Goal: Task Accomplishment & Management: Use online tool/utility

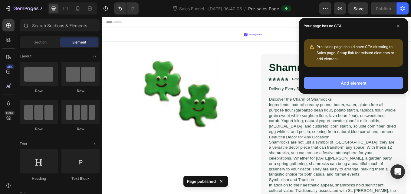
click at [325, 82] on button "Add element" at bounding box center [353, 83] width 99 height 12
click at [325, 80] on button "Add element" at bounding box center [353, 83] width 99 height 12
click at [351, 80] on div "Add element" at bounding box center [354, 83] width 26 height 6
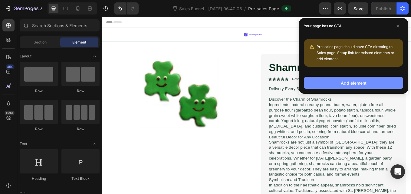
click at [351, 80] on div "Add element" at bounding box center [354, 83] width 26 height 6
click at [341, 87] on button "Add element" at bounding box center [353, 83] width 99 height 12
click at [322, 83] on button "Add element" at bounding box center [353, 83] width 99 height 12
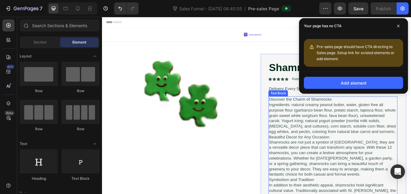
click at [340, 160] on p "Beautiful Decor for Any Occasion" at bounding box center [373, 158] width 150 height 6
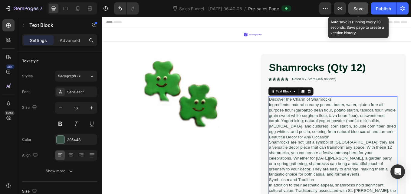
click at [357, 10] on span "Save" at bounding box center [358, 8] width 10 height 5
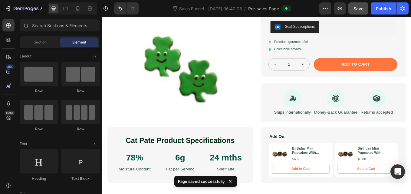
scroll to position [307, 0]
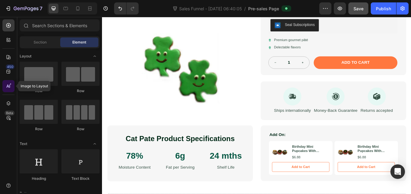
click at [11, 91] on div at bounding box center [8, 86] width 12 height 12
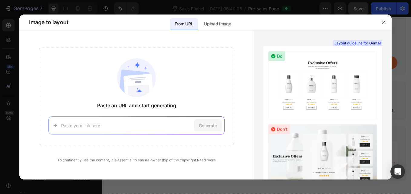
click at [104, 124] on input at bounding box center [126, 125] width 130 height 6
type input "[URL][DOMAIN_NAME]"
click at [213, 126] on span "Generate" at bounding box center [208, 125] width 18 height 6
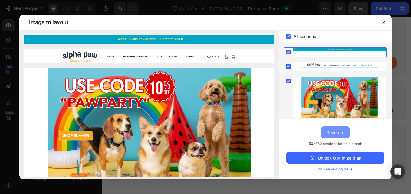
click at [336, 135] on div "Generate" at bounding box center [335, 132] width 18 height 6
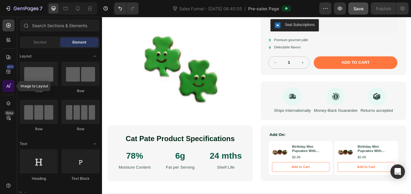
click at [6, 89] on icon at bounding box center [8, 86] width 6 height 6
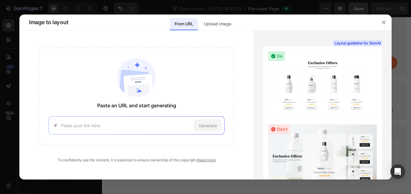
click at [168, 128] on input at bounding box center [126, 125] width 130 height 6
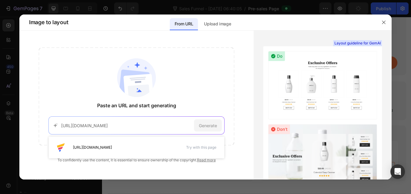
scroll to position [0, 94]
type input "[URL][DOMAIN_NAME]"
click at [207, 126] on span "Generate" at bounding box center [208, 125] width 18 height 6
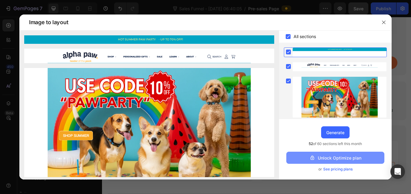
click at [360, 158] on div "Unlock Optimize plan" at bounding box center [335, 158] width 52 height 6
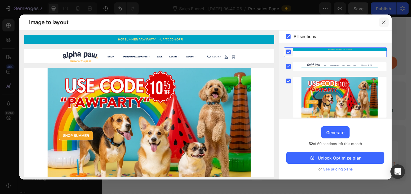
click at [384, 22] on icon "button" at bounding box center [383, 22] width 3 height 3
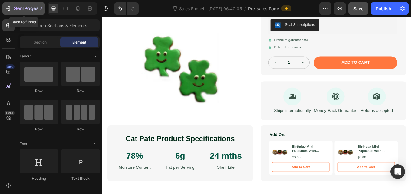
click at [8, 8] on icon "button" at bounding box center [8, 8] width 6 height 6
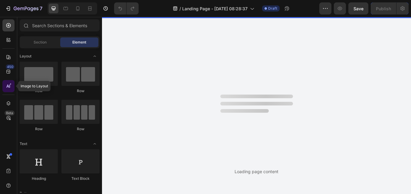
click at [12, 89] on div at bounding box center [8, 86] width 12 height 12
click at [10, 85] on icon at bounding box center [11, 84] width 2 height 2
click at [3, 88] on div at bounding box center [8, 86] width 12 height 12
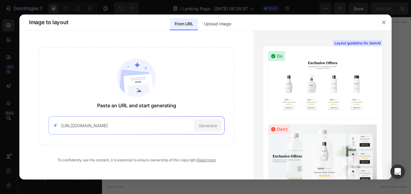
scroll to position [0, 94]
type input "[URL][DOMAIN_NAME]"
click at [209, 123] on span "Generate" at bounding box center [208, 125] width 18 height 6
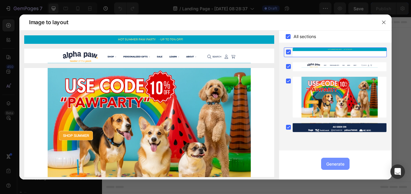
click at [328, 163] on div "Generate" at bounding box center [335, 164] width 18 height 6
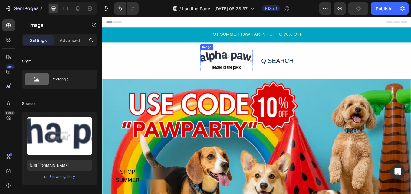
click at [238, 63] on img at bounding box center [247, 63] width 61 height 15
click at [58, 176] on div "Browse gallery" at bounding box center [62, 176] width 26 height 5
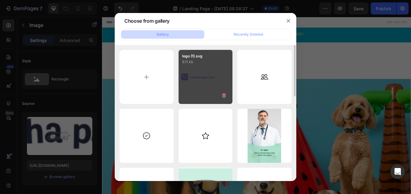
click at [195, 65] on p "9.11 kb" at bounding box center [205, 62] width 47 height 6
type input "https://cdn.shopify.com/s/files/1/0959/3457/9002/files/gempages_581871458452505…"
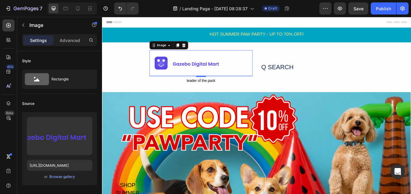
click at [216, 91] on div "4" at bounding box center [218, 92] width 6 height 5
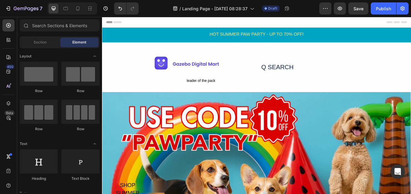
drag, startPoint x: 462, startPoint y: 133, endPoint x: 512, endPoint y: 18, distance: 125.1
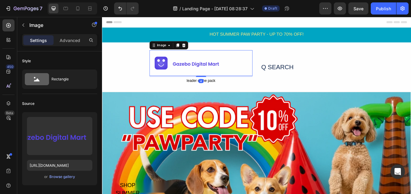
click at [193, 70] on img at bounding box center [218, 71] width 121 height 30
click at [60, 177] on div "Browse gallery" at bounding box center [62, 176] width 26 height 5
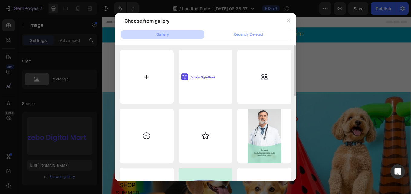
click at [144, 86] on input "file" at bounding box center [146, 77] width 54 height 54
type input "C:\fakepath\logo.svg"
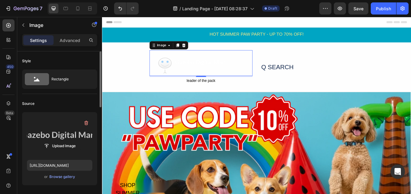
click at [64, 135] on label at bounding box center [59, 136] width 65 height 38
click at [64, 141] on input "file" at bounding box center [60, 146] width 42 height 10
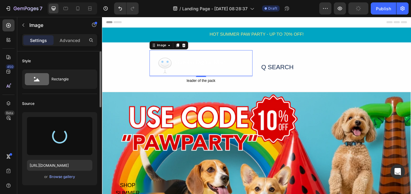
type input "https://cdn.shopify.com/s/files/1/0959/3457/9002/files/gempages_581871458452505…"
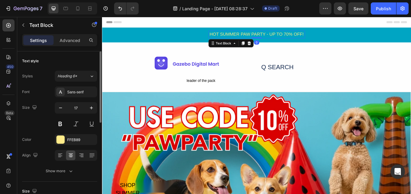
click at [288, 36] on div "HOT SUMMER PAW PARTY - UP TO 70% OFF!" at bounding box center [283, 37] width 113 height 9
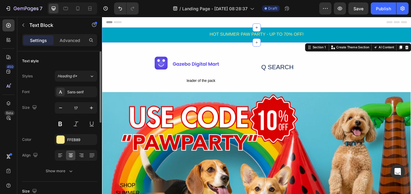
click at [264, 32] on div "HOT SUMMER PAW PARTY - UP TO 70% OFF! Text Block Row Section 1 You can create r…" at bounding box center [283, 38] width 363 height 18
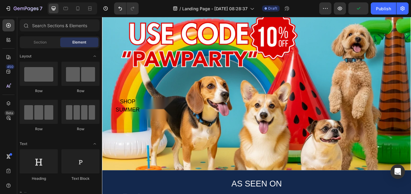
scroll to position [204, 0]
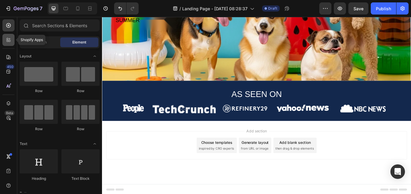
click at [7, 44] on div at bounding box center [8, 40] width 12 height 12
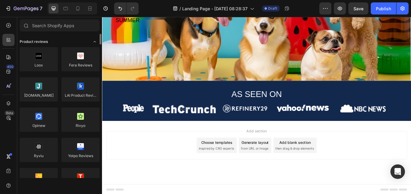
click at [95, 40] on icon "Toggle open" at bounding box center [94, 41] width 5 height 5
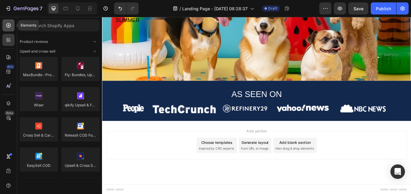
click at [6, 28] on div at bounding box center [8, 25] width 12 height 12
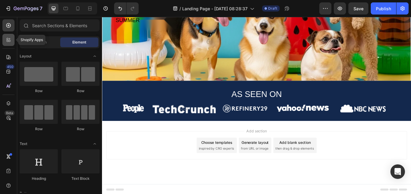
click at [8, 42] on icon at bounding box center [8, 40] width 6 height 6
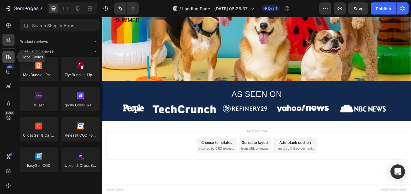
click at [6, 55] on icon at bounding box center [8, 57] width 6 height 6
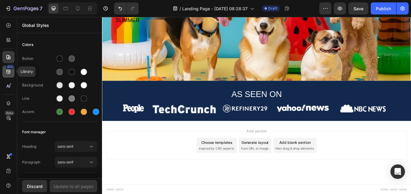
click at [7, 74] on icon at bounding box center [8, 72] width 6 height 6
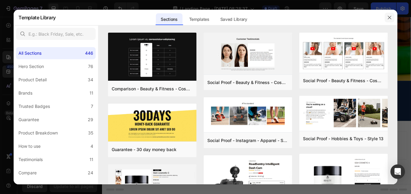
click at [387, 17] on icon "button" at bounding box center [389, 17] width 5 height 5
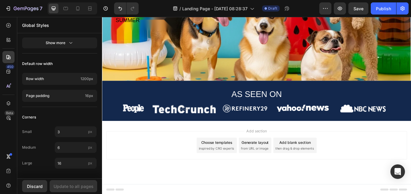
scroll to position [0, 0]
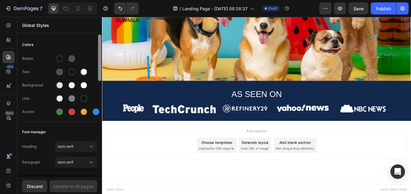
drag, startPoint x: 100, startPoint y: 78, endPoint x: 100, endPoint y: 34, distance: 44.5
click at [100, 34] on div "Global Styles Colors Button Text Background Line Accent Font manager Heading sa…" at bounding box center [59, 105] width 85 height 177
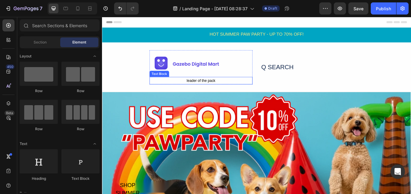
click at [223, 91] on div "leader of the pack" at bounding box center [218, 91] width 121 height 9
